Goal: Transaction & Acquisition: Purchase product/service

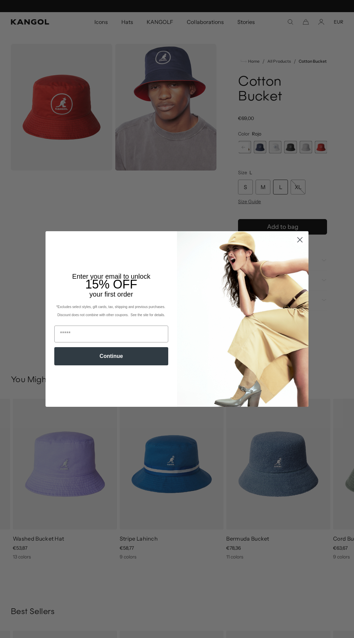
scroll to position [0, 139]
